Goal: Information Seeking & Learning: Learn about a topic

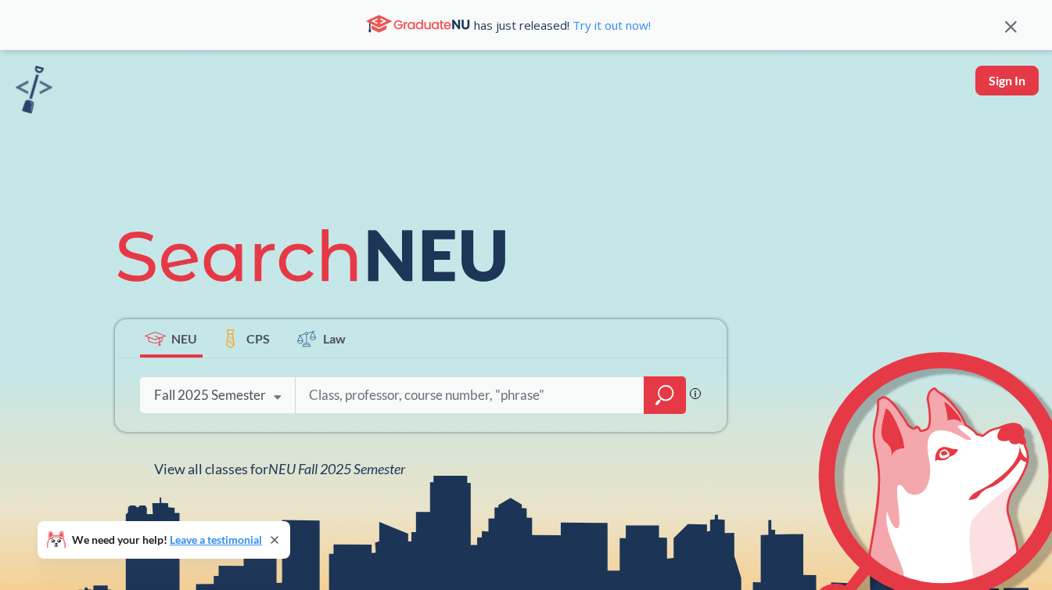
click at [278, 397] on icon at bounding box center [278, 398] width 30 height 44
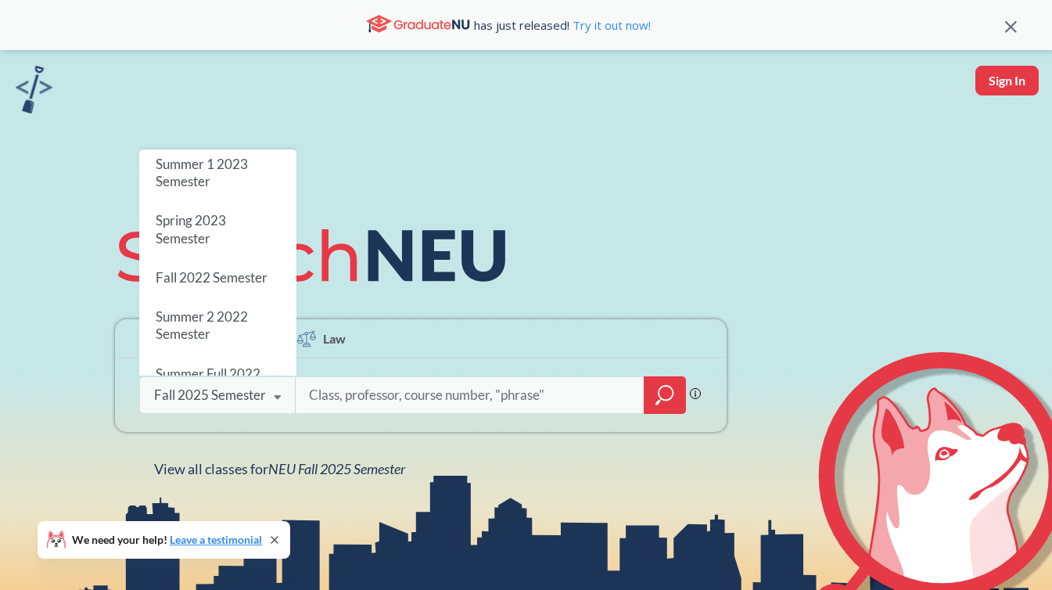
scroll to position [678, 0]
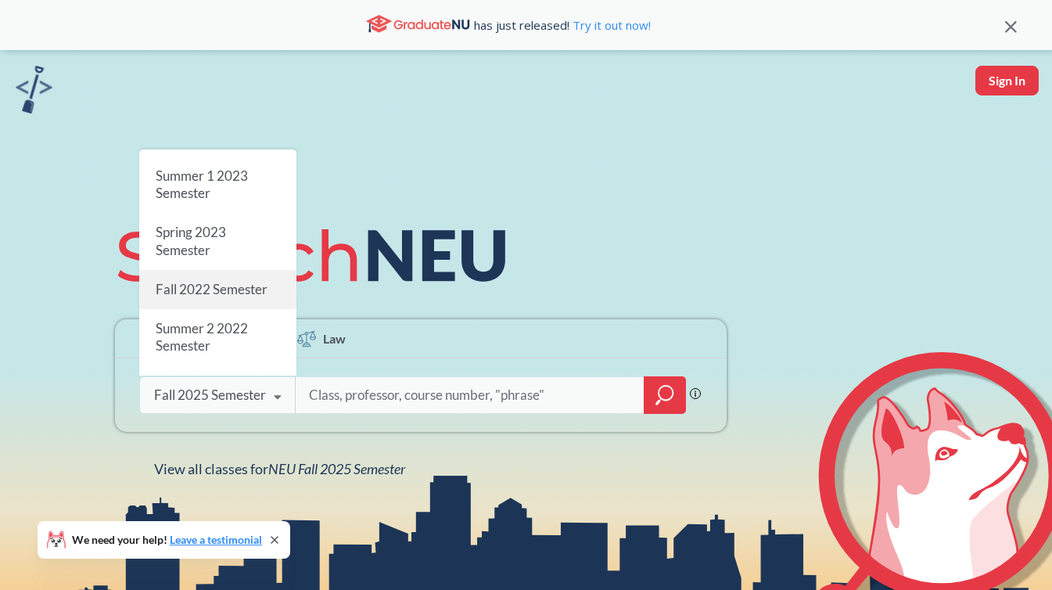
click at [251, 286] on span "Fall 2022 Semester" at bounding box center [211, 289] width 112 height 16
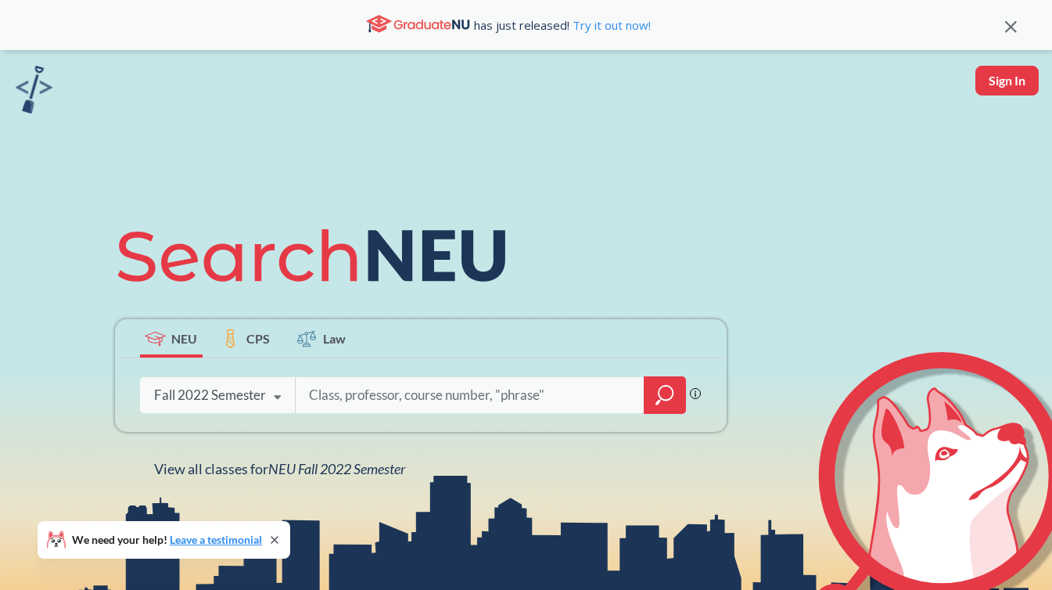
click at [359, 398] on input "search" at bounding box center [469, 395] width 325 height 33
type input "BIOL1111"
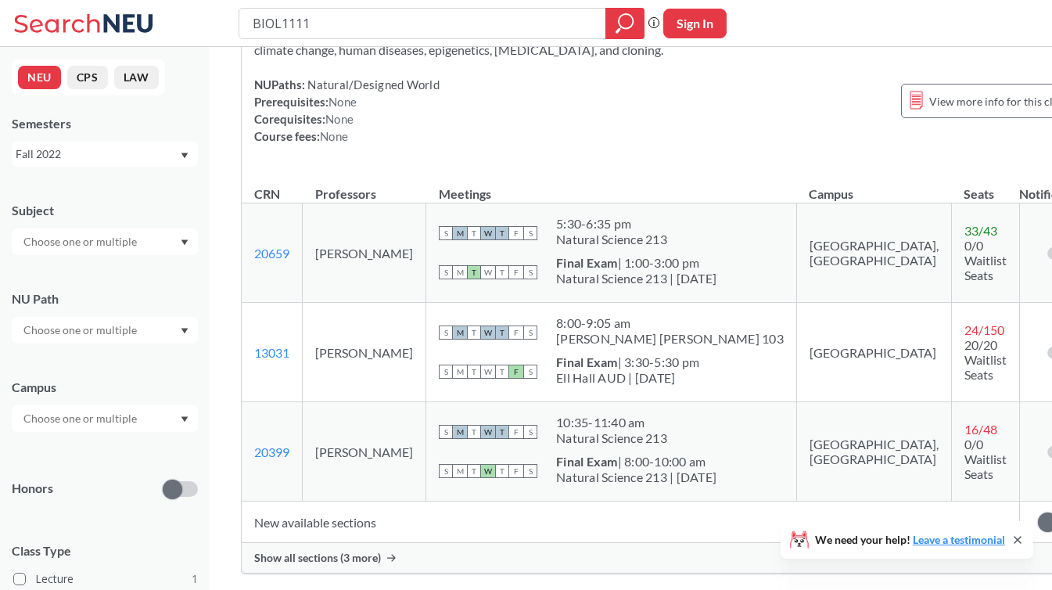
scroll to position [185, 0]
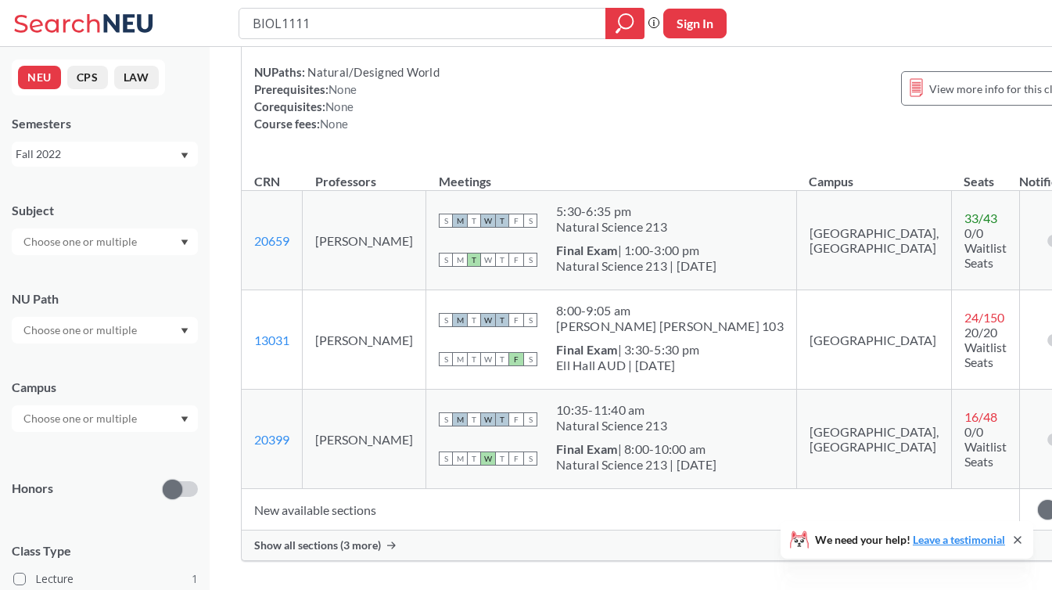
click at [360, 549] on span "Show all sections (3 more)" at bounding box center [317, 545] width 127 height 14
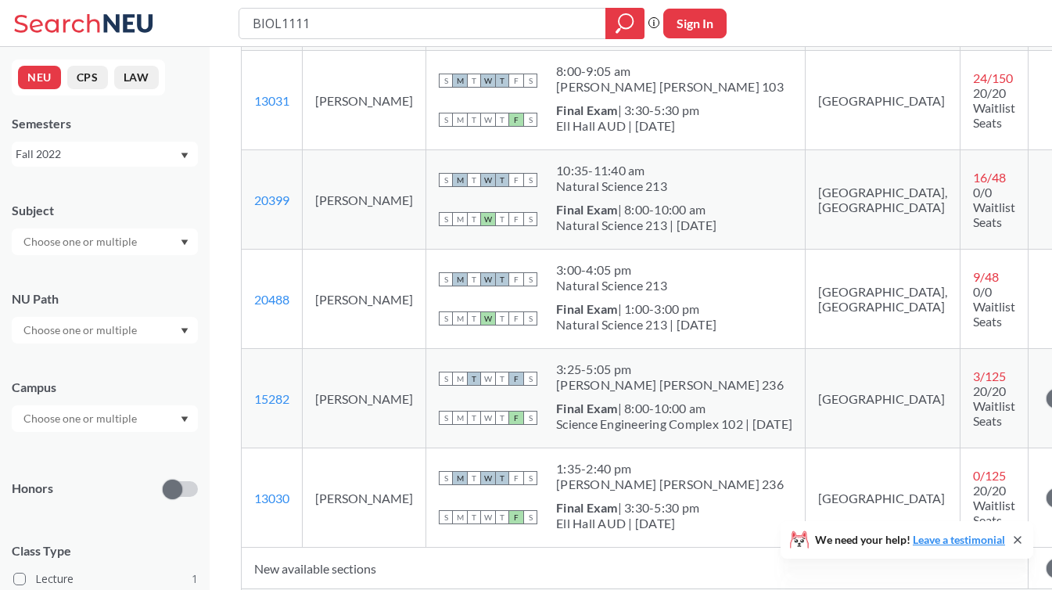
scroll to position [420, 0]
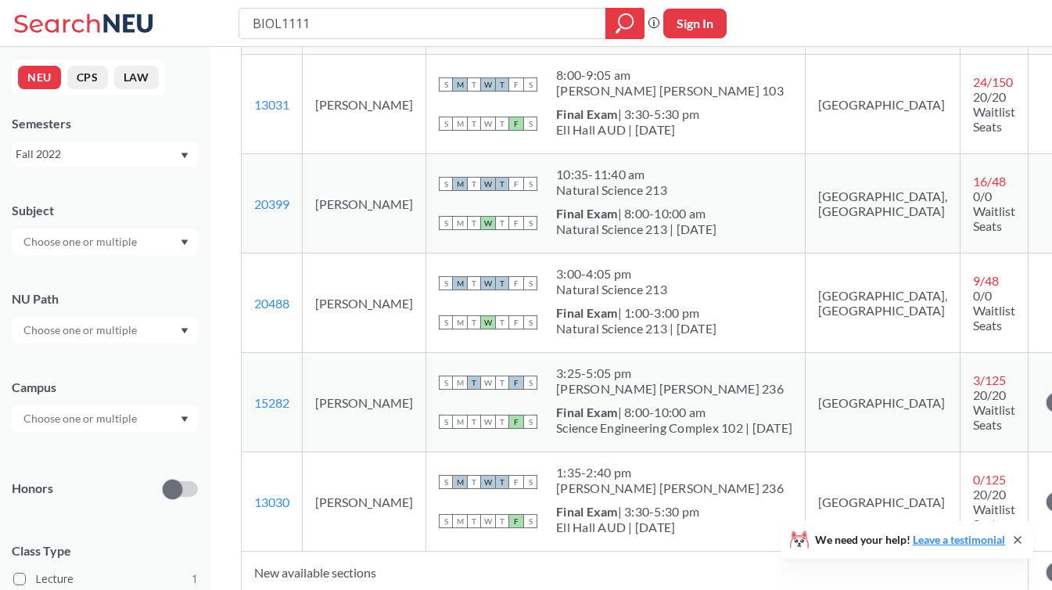
click at [184, 156] on icon "Dropdown arrow" at bounding box center [184, 155] width 7 height 5
click at [160, 261] on div "Summer 2 2022" at bounding box center [108, 258] width 177 height 17
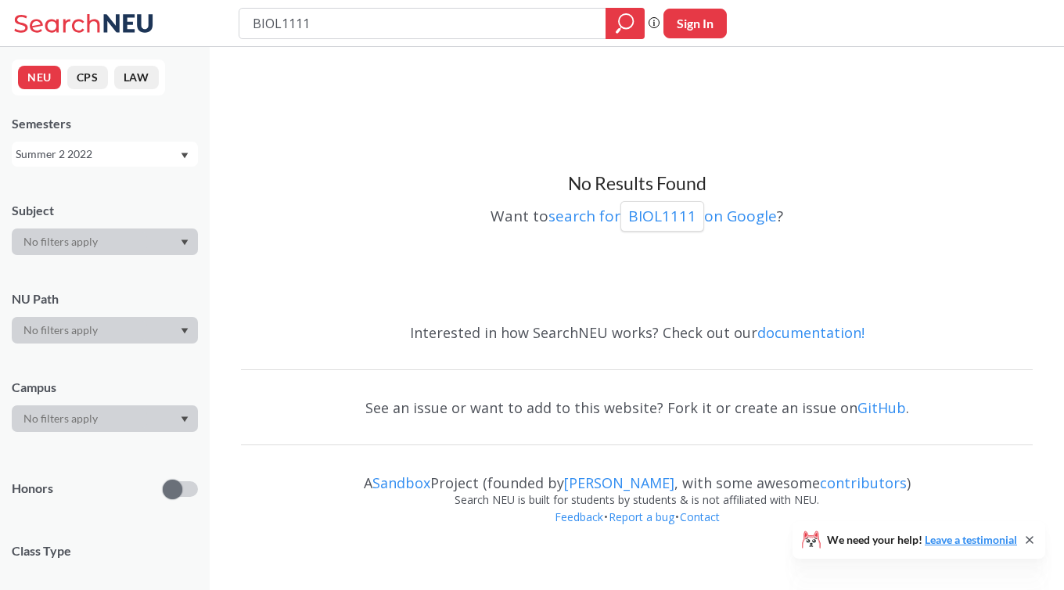
click at [184, 154] on icon "Dropdown arrow" at bounding box center [184, 155] width 7 height 5
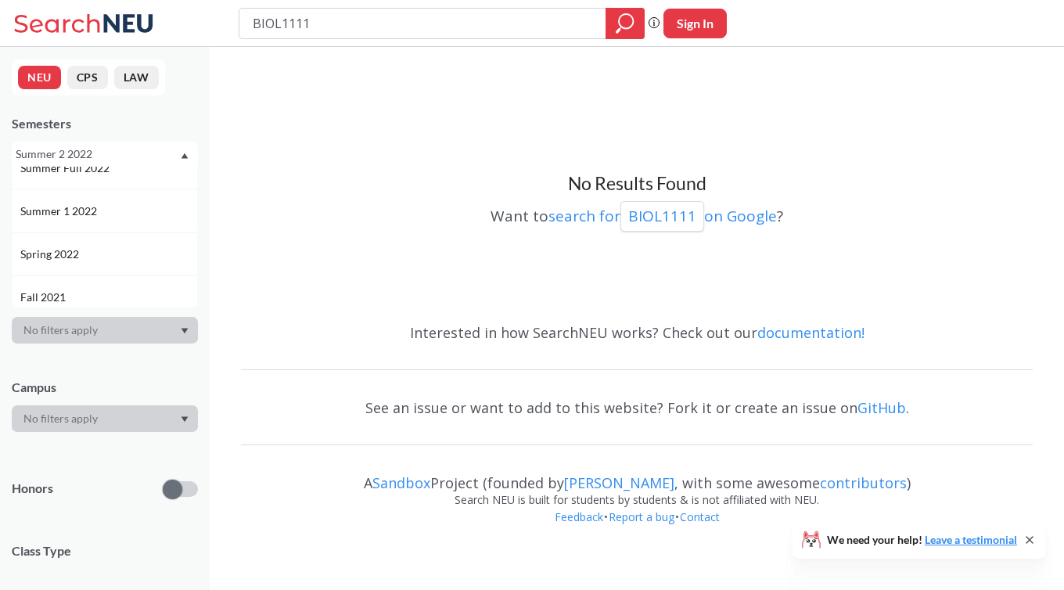
scroll to position [748, 0]
click at [161, 223] on div "Summer 1 2022" at bounding box center [105, 214] width 186 height 43
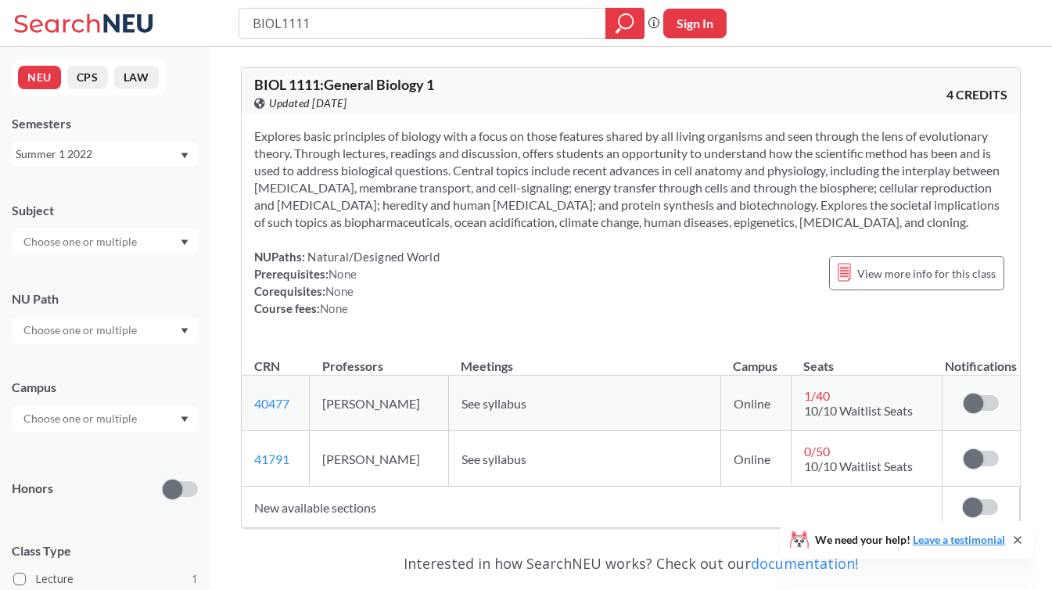
click at [184, 158] on icon "Dropdown arrow" at bounding box center [185, 156] width 8 height 6
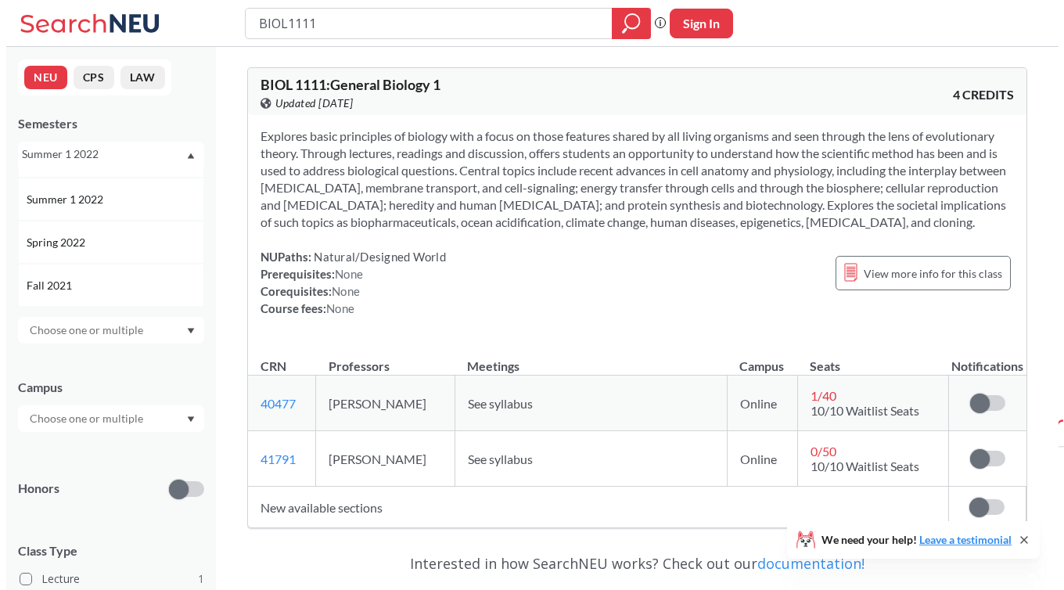
scroll to position [767, 0]
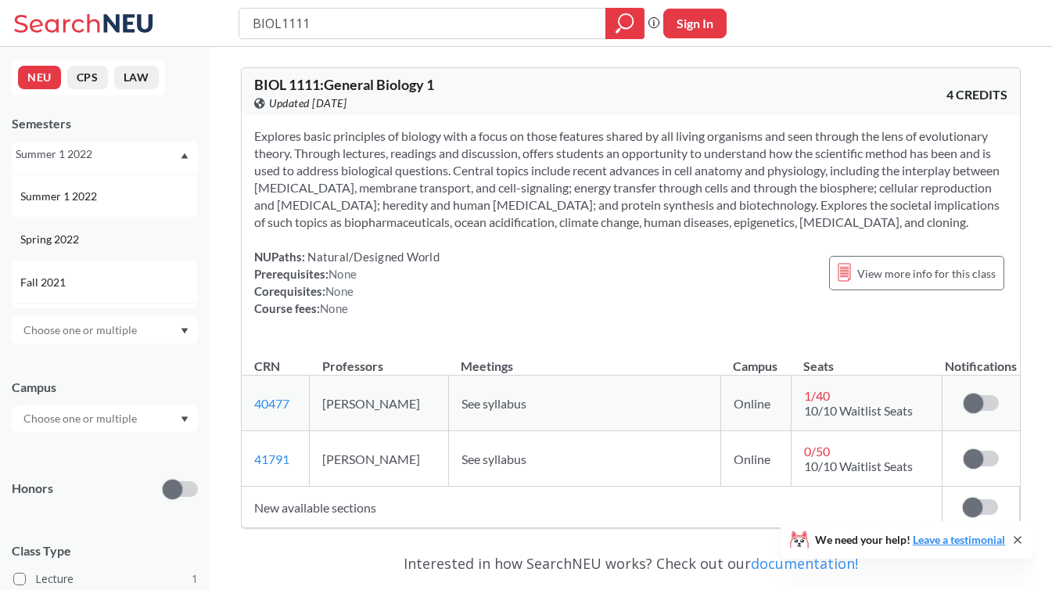
click at [143, 242] on div "Spring 2022" at bounding box center [108, 239] width 177 height 17
click at [186, 151] on div "Summer 1 2022" at bounding box center [105, 154] width 186 height 25
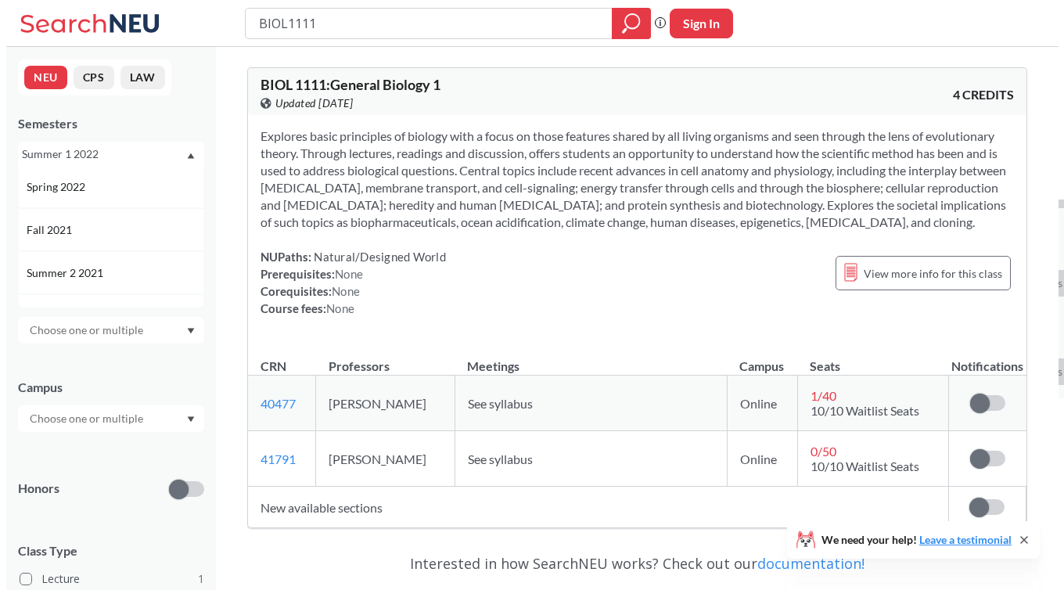
scroll to position [852, 0]
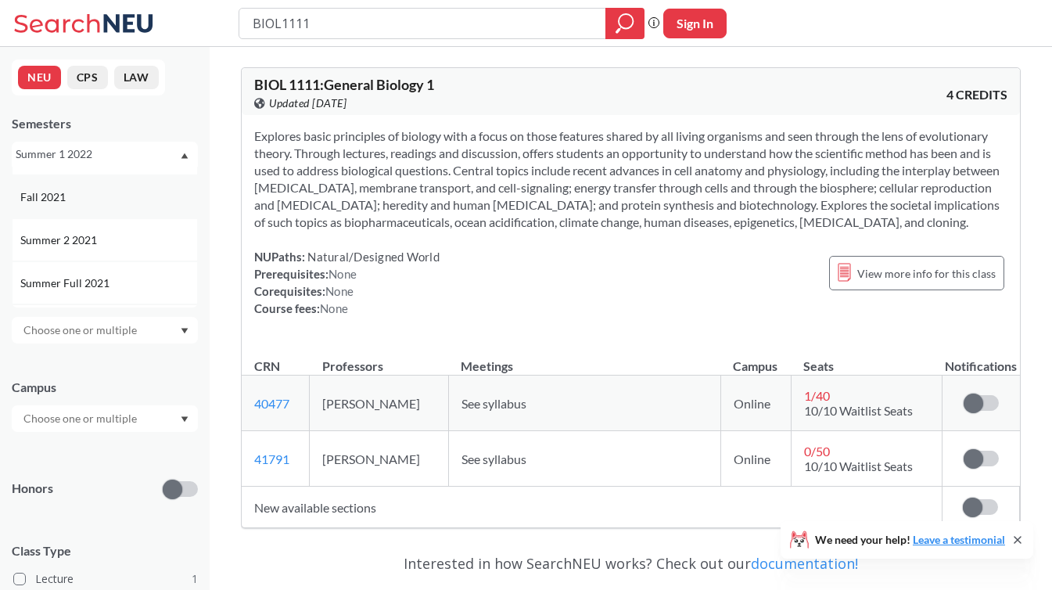
click at [148, 213] on div "Fall 2021" at bounding box center [105, 196] width 186 height 43
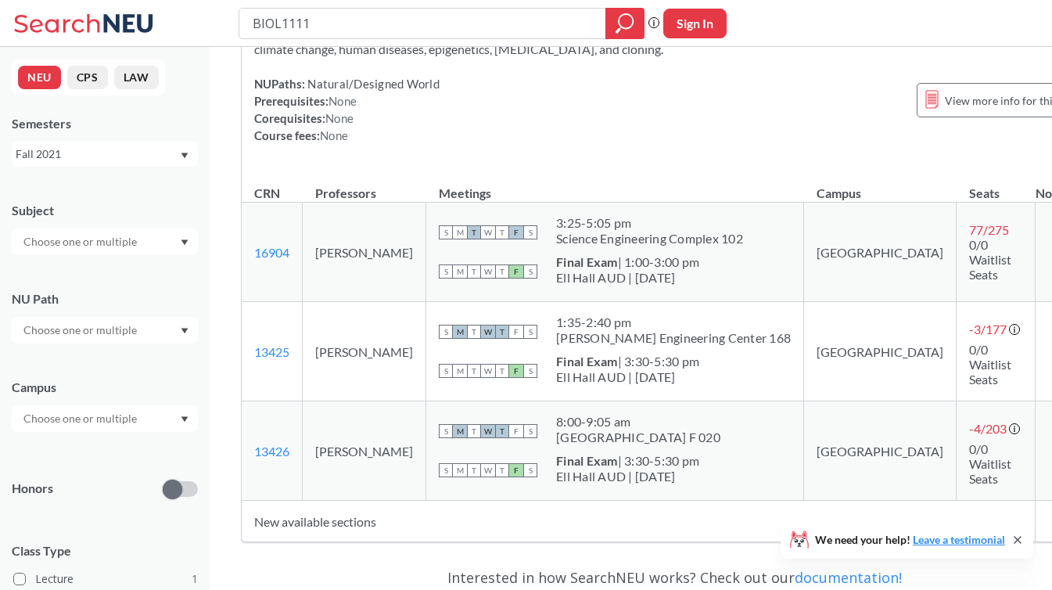
scroll to position [172, 0]
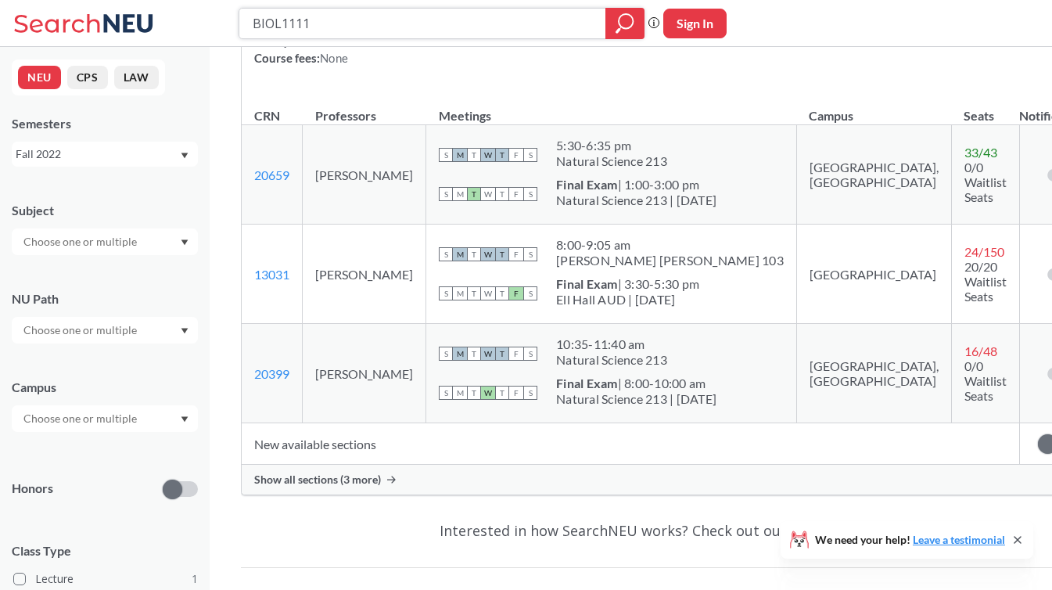
scroll to position [313, 0]
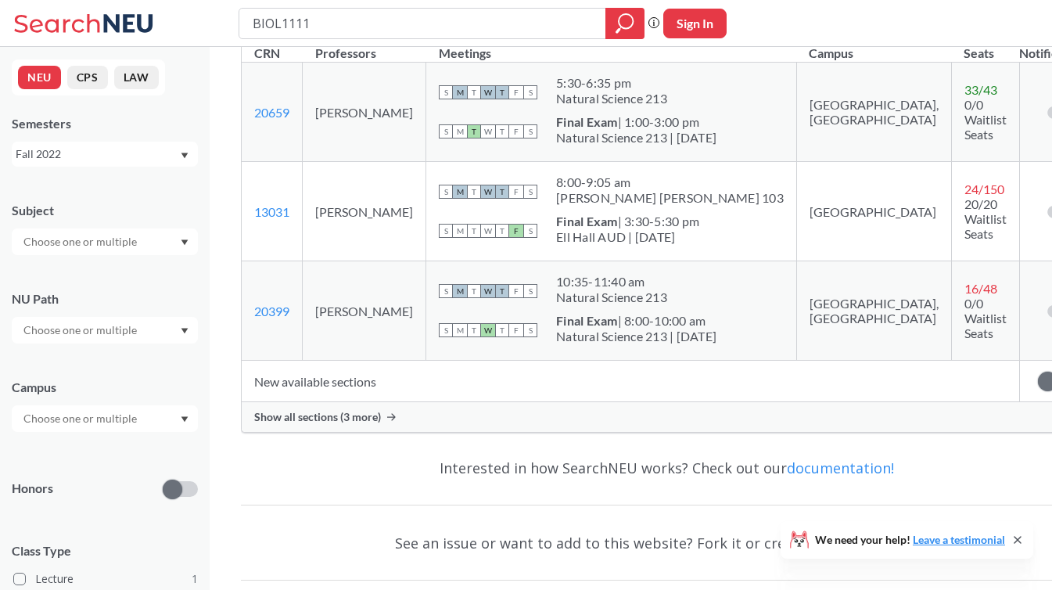
click at [186, 153] on icon "Dropdown arrow" at bounding box center [184, 155] width 7 height 5
click at [145, 245] on div "Spring 2022" at bounding box center [108, 246] width 177 height 17
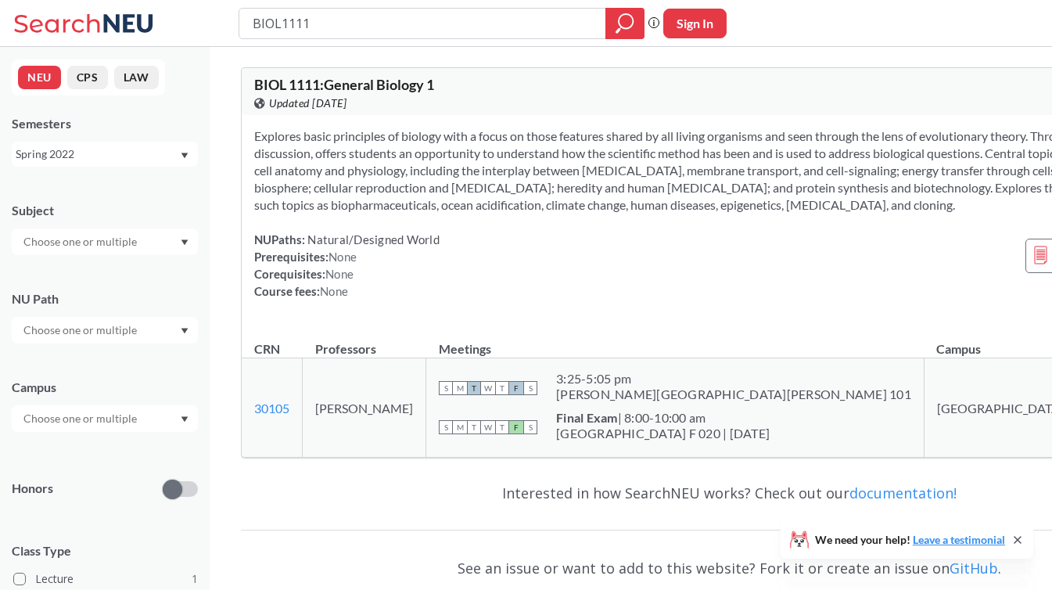
click at [188, 157] on icon "Dropdown arrow" at bounding box center [185, 156] width 8 height 6
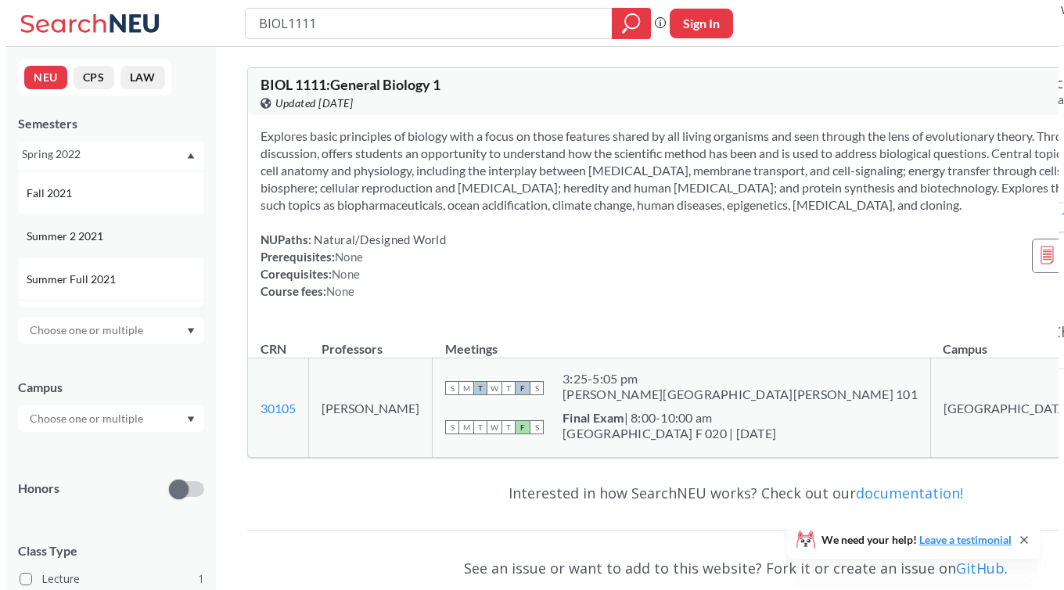
scroll to position [853, 0]
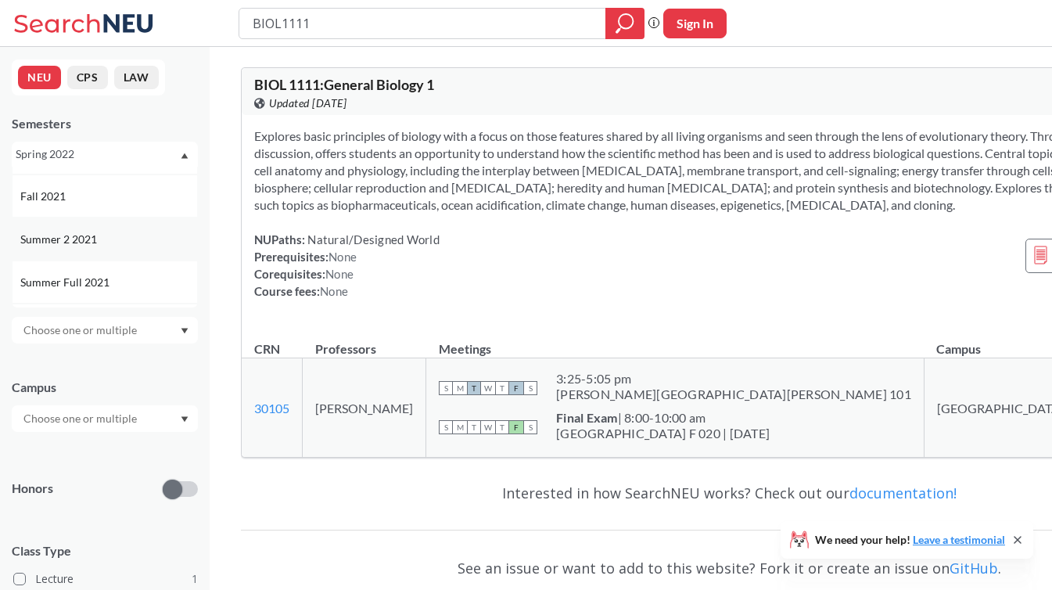
click at [160, 249] on div "Summer 2 2021" at bounding box center [105, 238] width 186 height 43
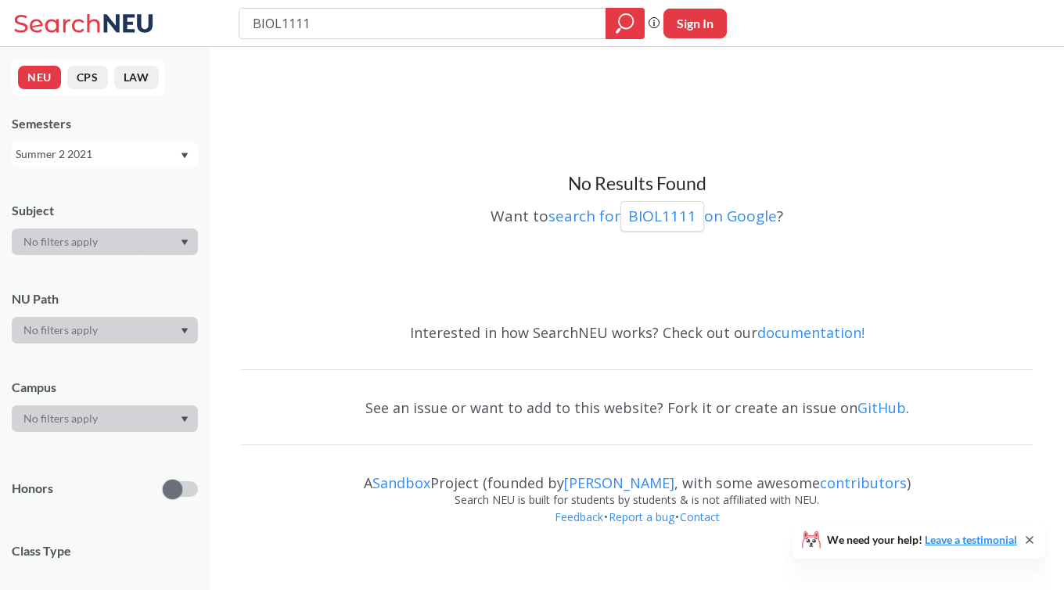
click at [187, 156] on icon "Dropdown arrow" at bounding box center [185, 156] width 8 height 6
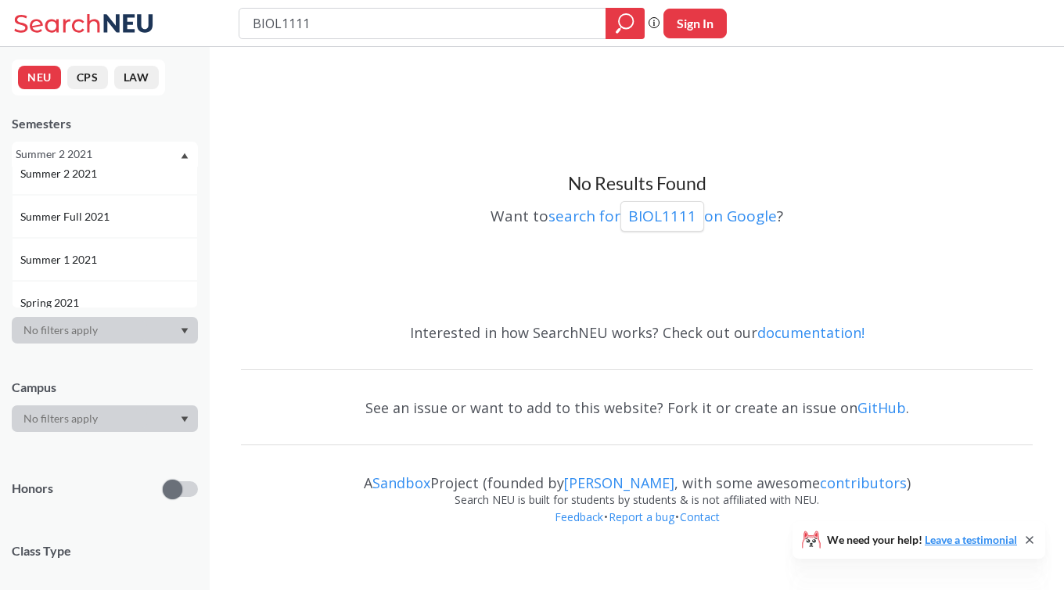
scroll to position [922, 0]
click at [151, 257] on div "Summer 1 2021" at bounding box center [108, 255] width 177 height 17
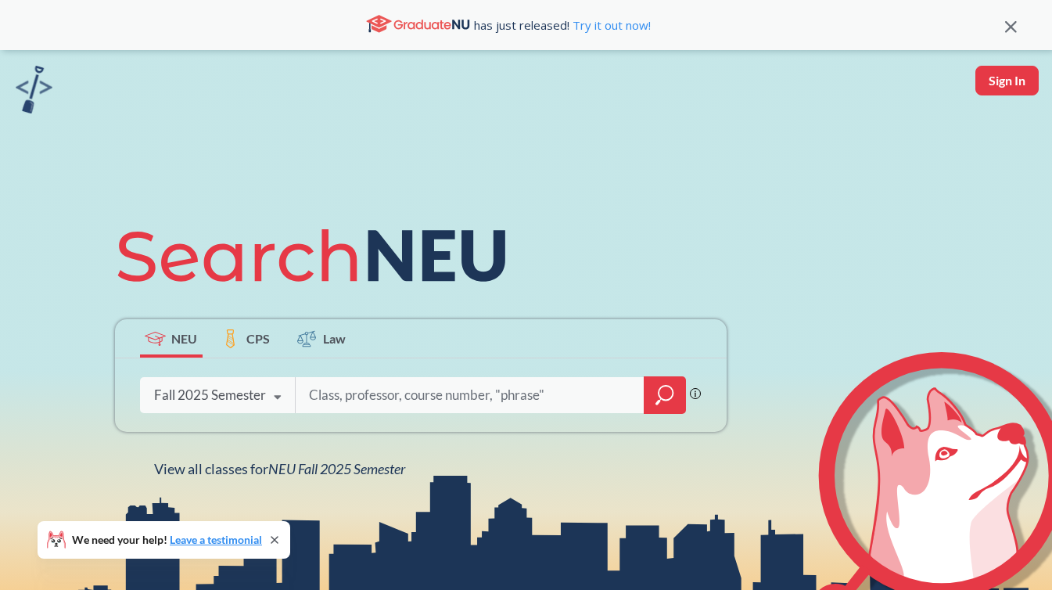
click at [283, 397] on icon at bounding box center [278, 398] width 30 height 44
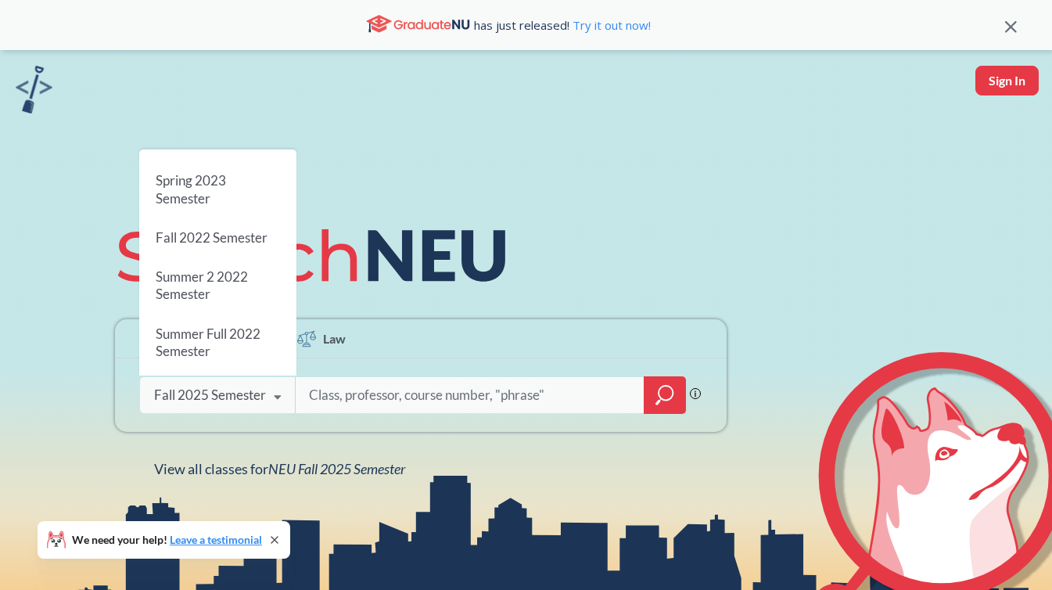
scroll to position [789, 0]
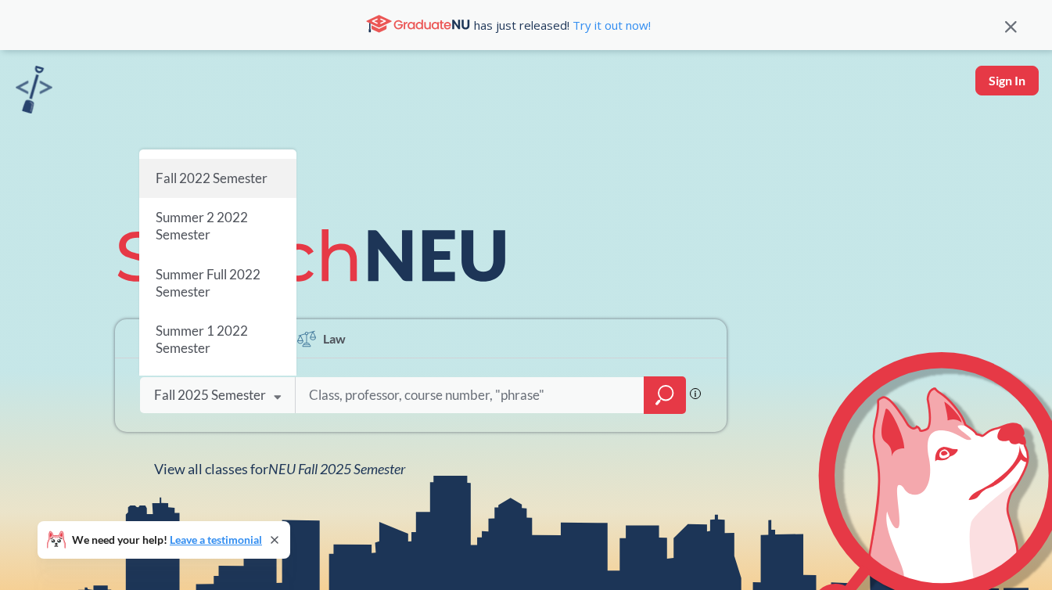
click at [248, 171] on span "Fall 2022 Semester" at bounding box center [211, 178] width 112 height 16
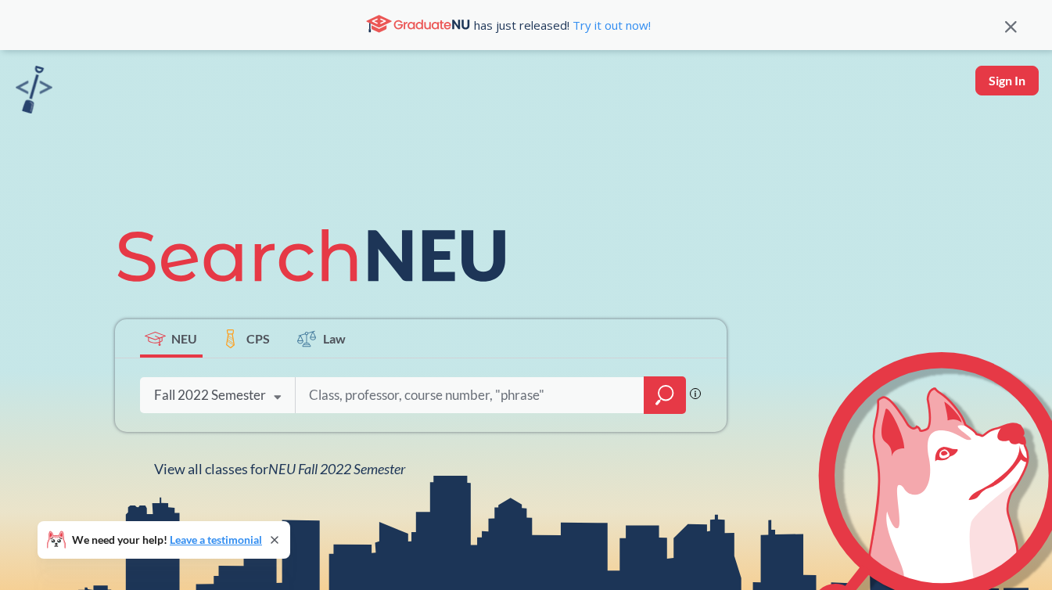
click at [337, 394] on input "search" at bounding box center [469, 395] width 325 height 33
type input "BIOL1111"
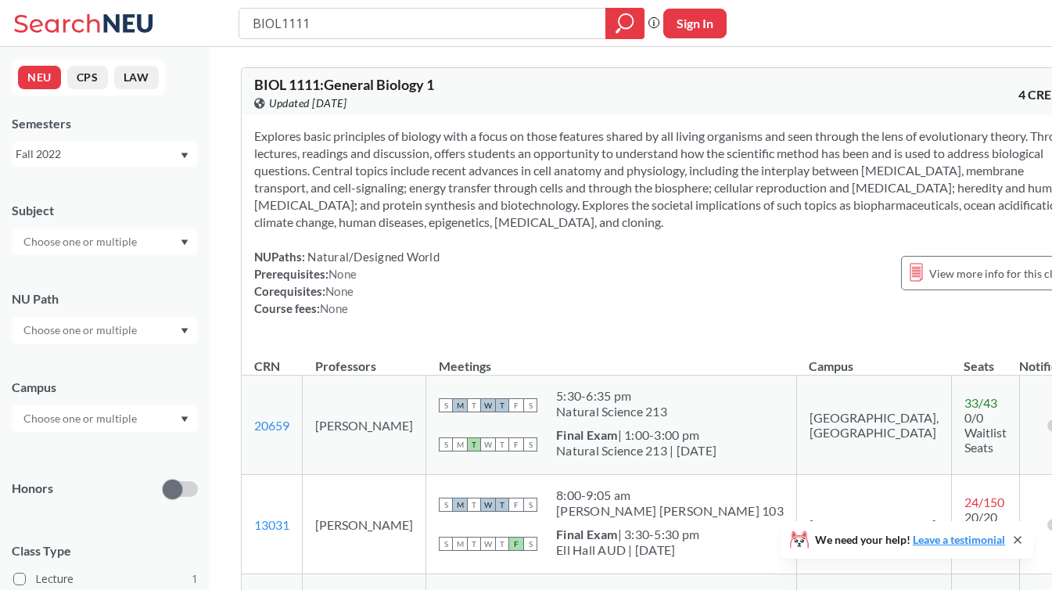
click at [943, 322] on div "Explores basic principles of biology with a focus on those features shared by a…" at bounding box center [667, 228] width 850 height 227
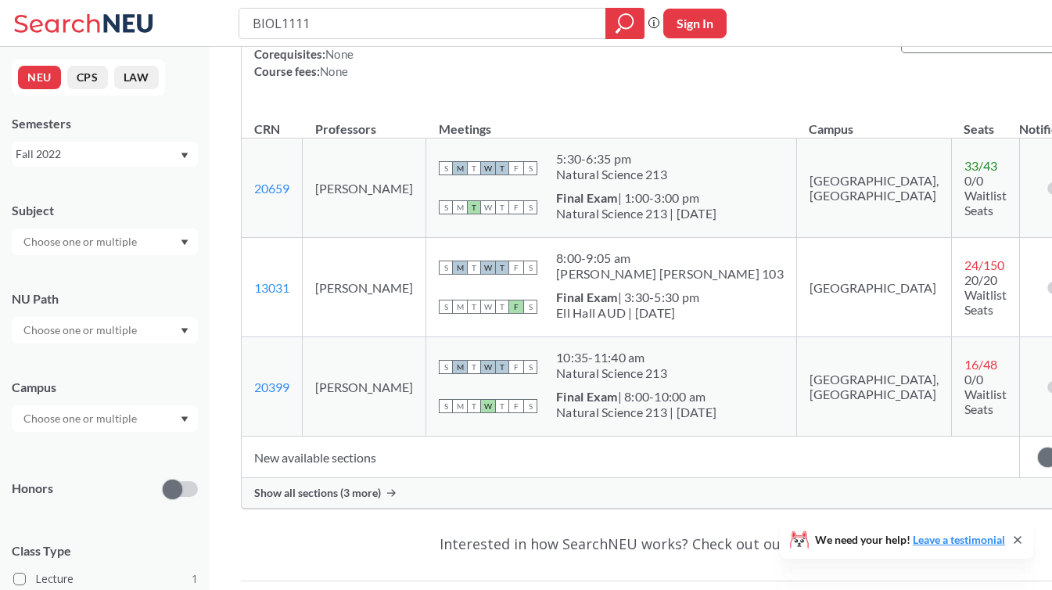
scroll to position [246, 0]
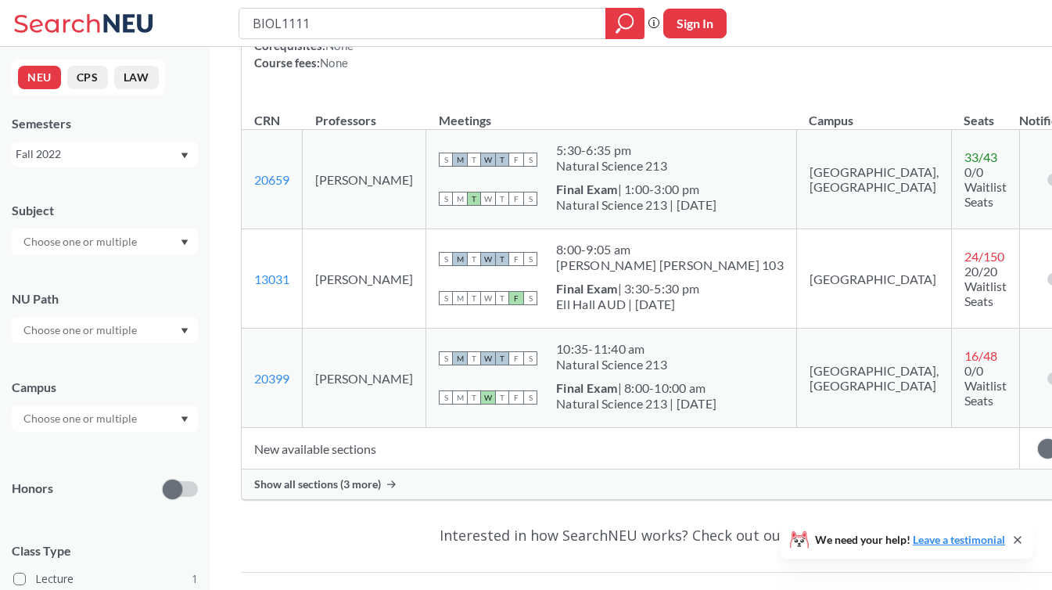
click at [311, 487] on span "Show all sections (3 more)" at bounding box center [317, 484] width 127 height 14
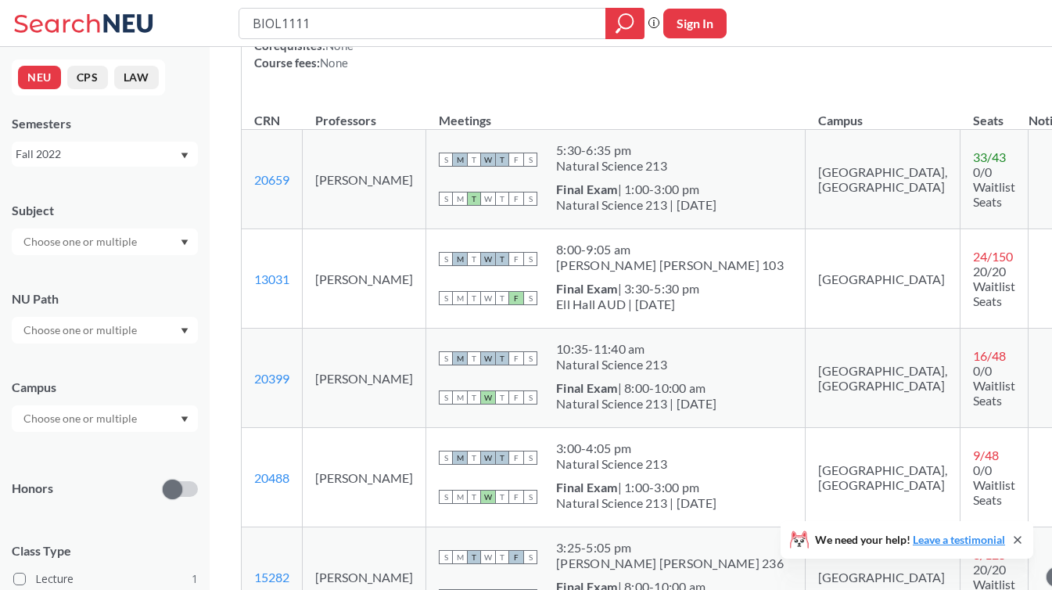
click at [165, 6] on div "BIOL1111 Phrase search guarantees the exact search appears in the results. Ex. …" at bounding box center [526, 23] width 1052 height 47
